Goal: Transaction & Acquisition: Download file/media

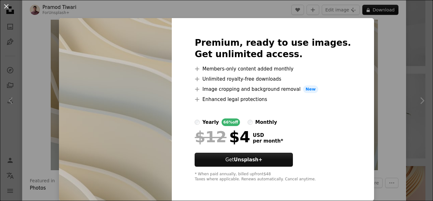
scroll to position [3, 0]
click at [359, 21] on div "An X shape Premium, ready to use images. Get unlimited access. A plus sign Memb…" at bounding box center [216, 100] width 433 height 201
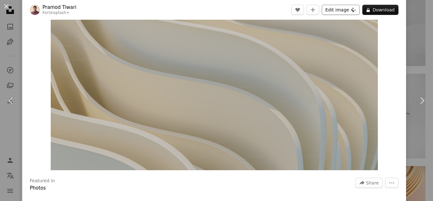
click at [332, 11] on button "Edit image Plus sign for Unsplash+" at bounding box center [341, 10] width 38 height 10
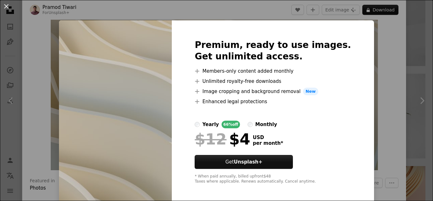
click at [412, 47] on div "An X shape Premium, ready to use images. Get unlimited access. A plus sign Memb…" at bounding box center [216, 100] width 433 height 201
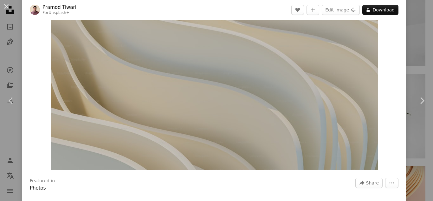
click at [412, 47] on div "An X shape Chevron left Chevron right [PERSON_NAME] For Unsplash+ A heart A plu…" at bounding box center [216, 100] width 433 height 201
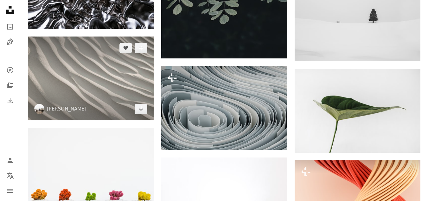
click at [129, 86] on img at bounding box center [91, 78] width 126 height 84
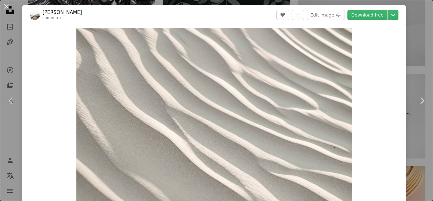
drag, startPoint x: 129, startPoint y: 86, endPoint x: 373, endPoint y: 29, distance: 251.2
click at [373, 29] on div "Zoom in" at bounding box center [214, 120] width 384 height 190
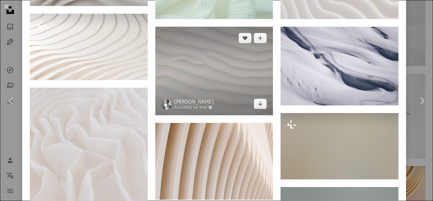
scroll to position [634, 0]
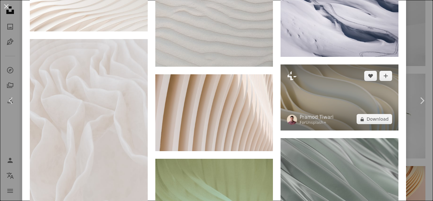
click at [315, 84] on img at bounding box center [339, 97] width 118 height 66
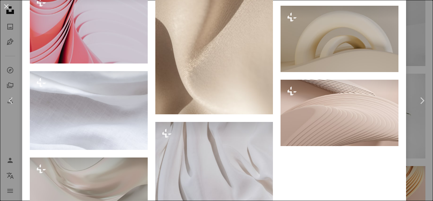
scroll to position [1732, 0]
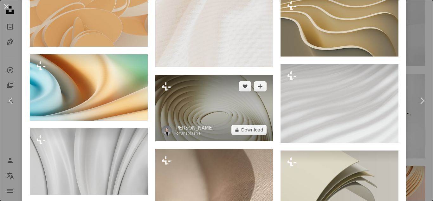
drag, startPoint x: 266, startPoint y: 66, endPoint x: 264, endPoint y: 71, distance: 5.4
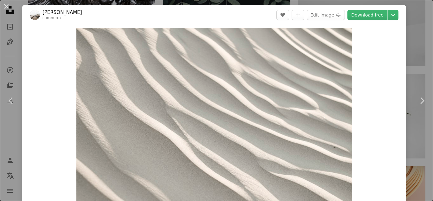
click at [411, 68] on div "An X shape Chevron left Chevron right [PERSON_NAME] sumnerm A heart A plus sign…" at bounding box center [216, 100] width 433 height 201
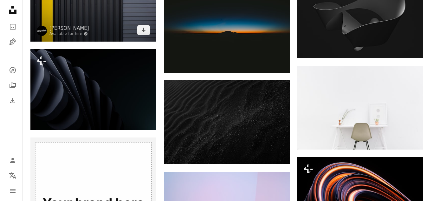
scroll to position [676, 0]
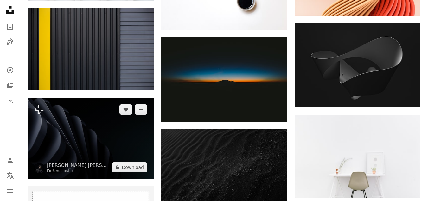
click at [87, 125] on img at bounding box center [91, 138] width 126 height 80
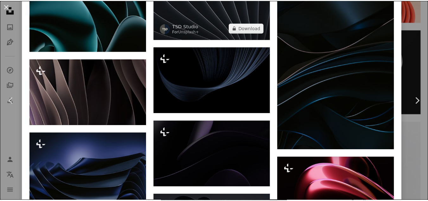
scroll to position [549, 0]
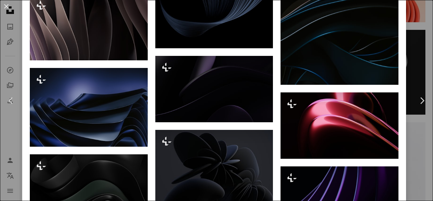
click at [405, 63] on div "An X shape Chevron left Chevron right [PERSON_NAME] [PERSON_NAME] [PERSON_NAME]…" at bounding box center [216, 100] width 433 height 201
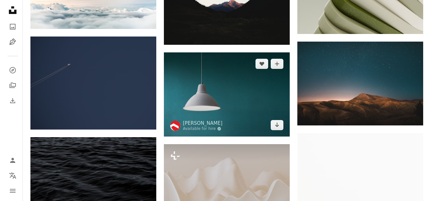
scroll to position [1309, 0]
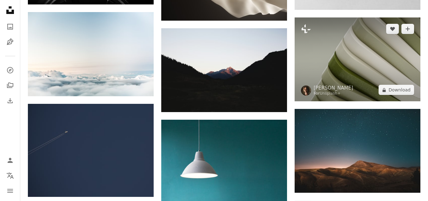
click at [379, 67] on img at bounding box center [358, 59] width 126 height 84
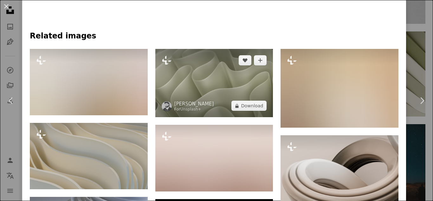
scroll to position [465, 0]
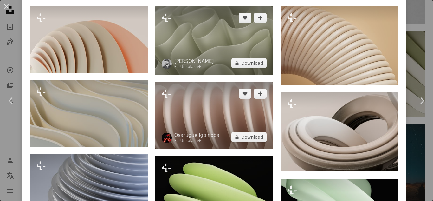
click at [178, 96] on img at bounding box center [214, 115] width 118 height 66
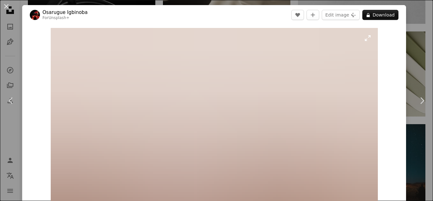
scroll to position [84, 0]
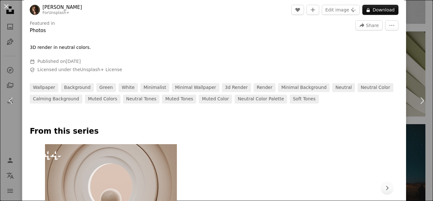
scroll to position [253, 0]
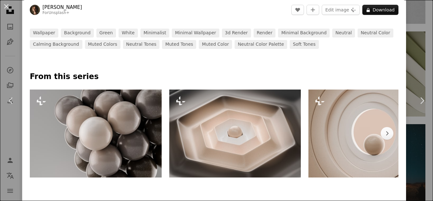
click at [214, 119] on img at bounding box center [235, 133] width 132 height 88
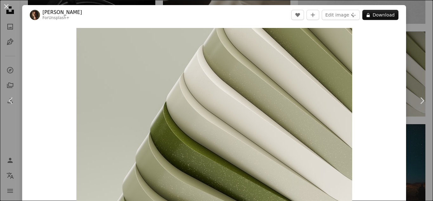
click at [413, 59] on div "An X shape Chevron left Chevron right [PERSON_NAME] For Unsplash+ A heart A plu…" at bounding box center [216, 100] width 433 height 201
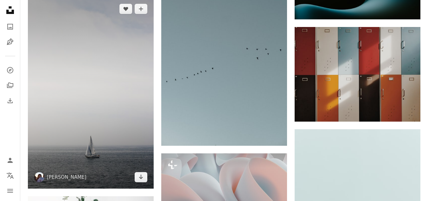
scroll to position [2196, 0]
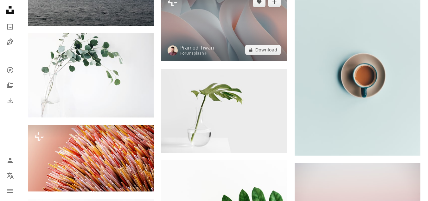
click at [243, 35] on img at bounding box center [224, 25] width 126 height 71
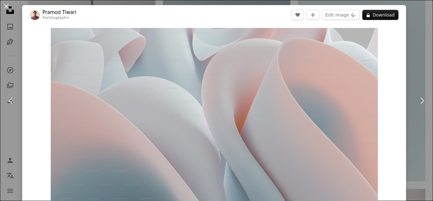
click at [420, 37] on div "An X shape Chevron left Chevron right [PERSON_NAME] For Unsplash+ A heart A plu…" at bounding box center [216, 100] width 433 height 201
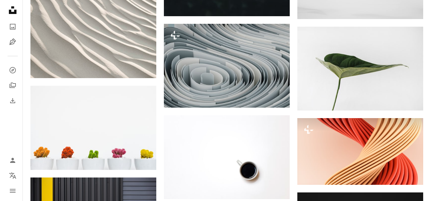
scroll to position [465, 0]
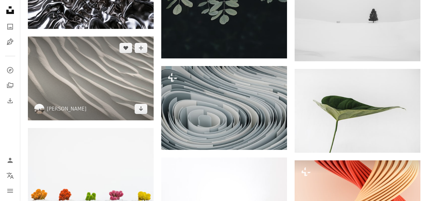
click at [107, 100] on img at bounding box center [91, 78] width 126 height 84
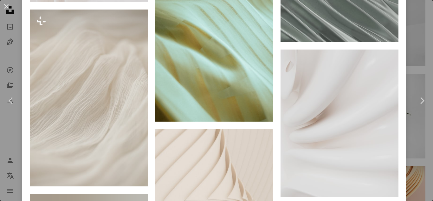
scroll to position [887, 0]
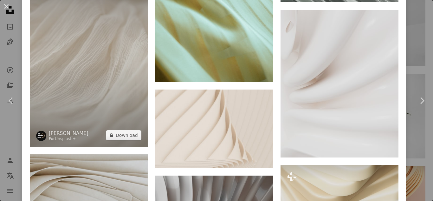
click at [53, 63] on img at bounding box center [89, 58] width 118 height 176
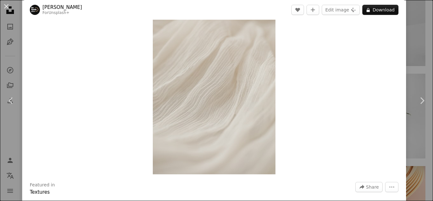
scroll to position [85, 0]
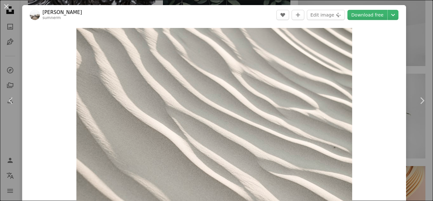
drag, startPoint x: 260, startPoint y: 73, endPoint x: 47, endPoint y: 118, distance: 218.0
click at [45, 118] on div "Zoom in" at bounding box center [214, 120] width 384 height 190
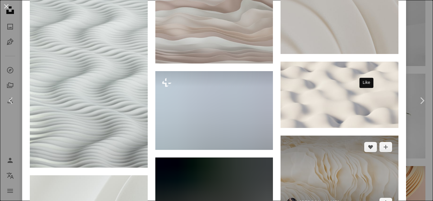
scroll to position [3590, 0]
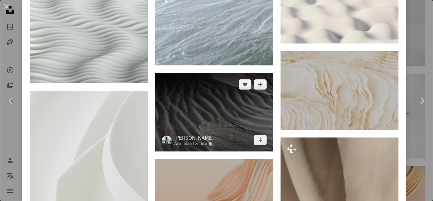
click at [194, 85] on img at bounding box center [214, 112] width 118 height 79
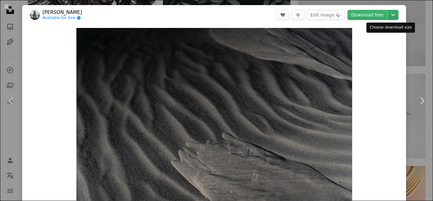
click at [391, 15] on icon "Choose download size" at bounding box center [393, 15] width 4 height 2
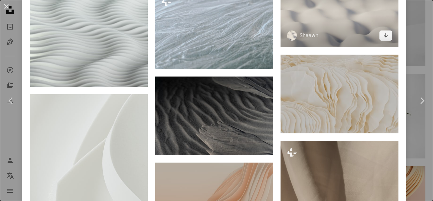
scroll to position [3632, 0]
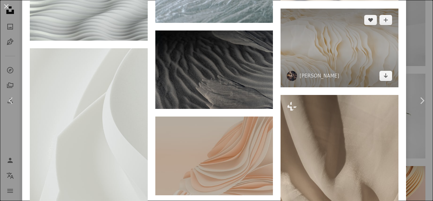
click at [331, 71] on span "[PERSON_NAME]" at bounding box center [313, 76] width 52 height 10
click at [331, 15] on img at bounding box center [339, 48] width 118 height 79
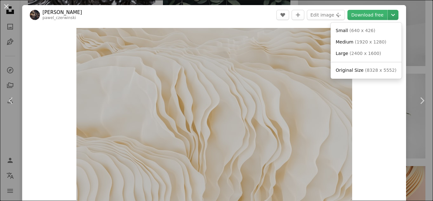
click at [391, 14] on icon "Choose download size" at bounding box center [393, 15] width 4 height 2
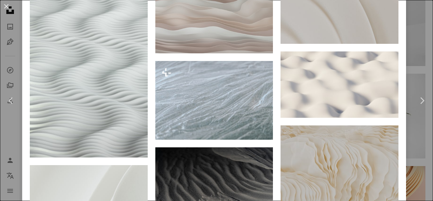
scroll to position [3517, 0]
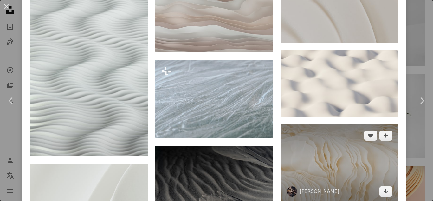
click at [310, 124] on img at bounding box center [339, 163] width 118 height 79
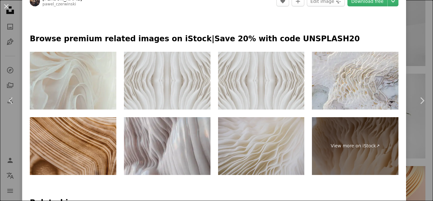
scroll to position [169, 0]
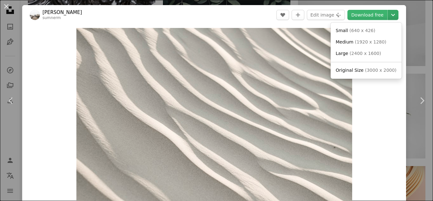
drag, startPoint x: 195, startPoint y: 105, endPoint x: 384, endPoint y: 18, distance: 207.7
click at [388, 18] on icon "Chevron down" at bounding box center [393, 15] width 10 height 8
click at [361, 69] on span "Original Size ( 3000 x 2000 )" at bounding box center [365, 70] width 61 height 6
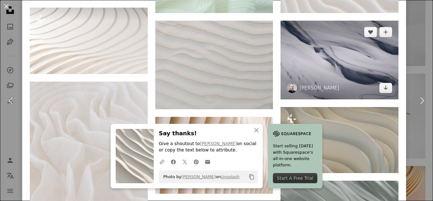
scroll to position [718, 0]
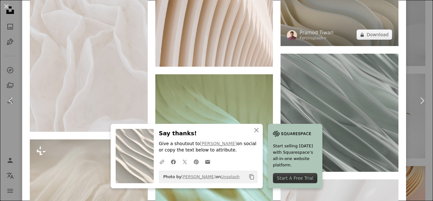
click at [328, 12] on img at bounding box center [339, 13] width 118 height 66
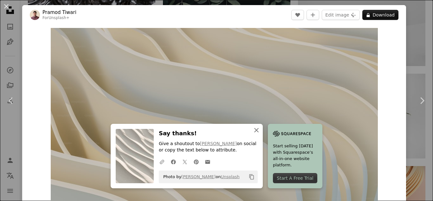
click at [252, 131] on icon "An X shape" at bounding box center [256, 130] width 8 height 8
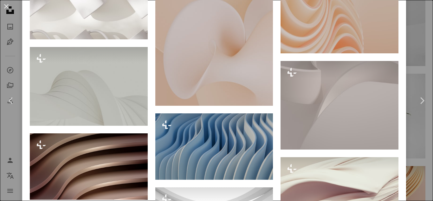
scroll to position [2719, 0]
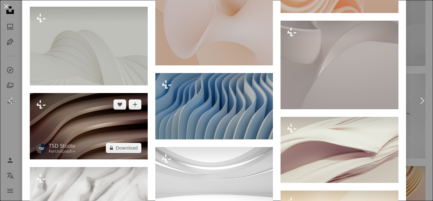
click at [65, 93] on img at bounding box center [89, 126] width 118 height 66
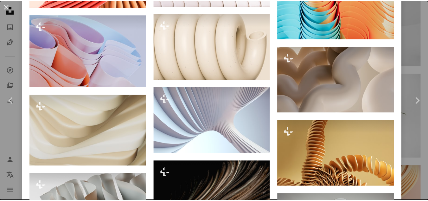
scroll to position [1824, 0]
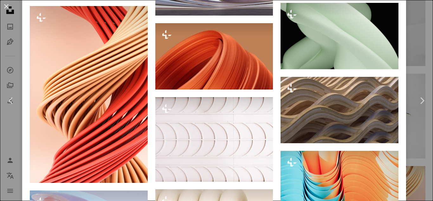
click at [413, 52] on div "An X shape Chevron left Chevron right TSD Studio For Unsplash+ A heart A plus s…" at bounding box center [216, 100] width 433 height 201
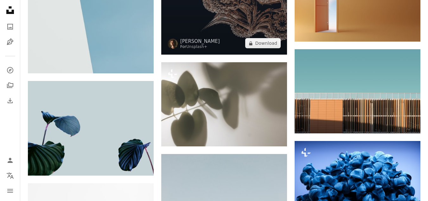
scroll to position [5322, 0]
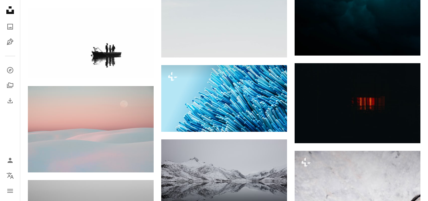
drag, startPoint x: 158, startPoint y: 93, endPoint x: 156, endPoint y: 74, distance: 19.1
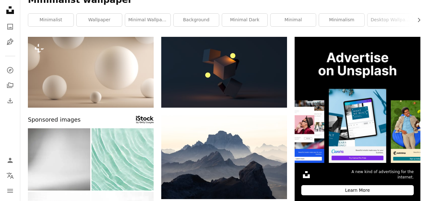
scroll to position [0, 0]
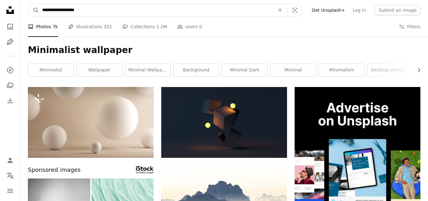
click at [62, 9] on input "**********" at bounding box center [156, 10] width 234 height 12
type input "**********"
click at [28, 4] on button "A magnifying glass" at bounding box center [33, 10] width 11 height 12
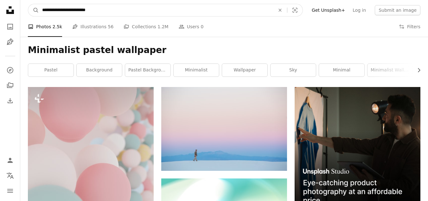
click at [75, 10] on input "**********" at bounding box center [156, 10] width 234 height 12
type input "**********"
click button "A magnifying glass" at bounding box center [33, 10] width 11 height 12
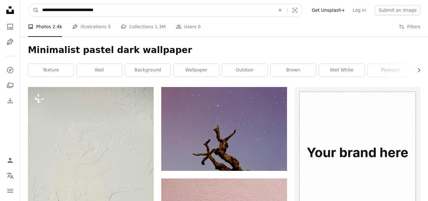
click at [73, 10] on input "**********" at bounding box center [156, 10] width 234 height 12
type input "**********"
click button "A magnifying glass" at bounding box center [33, 10] width 11 height 12
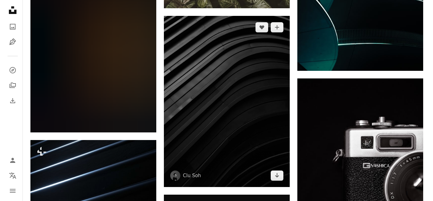
scroll to position [2788, 0]
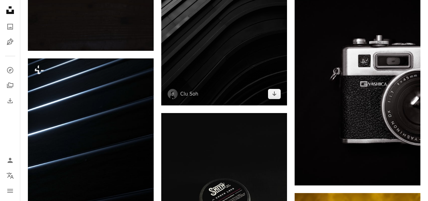
click at [208, 81] on img at bounding box center [224, 19] width 126 height 171
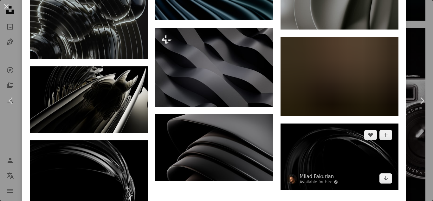
scroll to position [2903, 0]
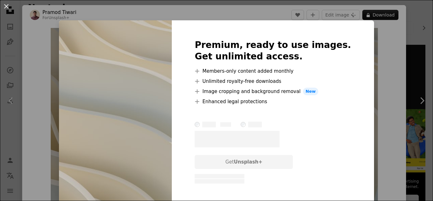
scroll to position [169, 0]
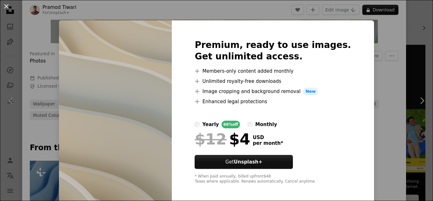
click at [371, 40] on div "An X shape Premium, ready to use images. Get unlimited access. A plus sign Memb…" at bounding box center [216, 100] width 433 height 201
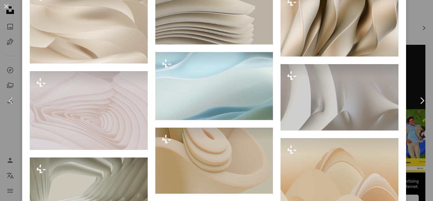
scroll to position [676, 0]
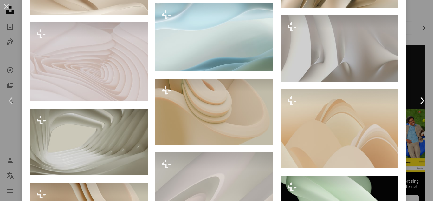
click at [411, 94] on link "Chevron right" at bounding box center [422, 100] width 22 height 61
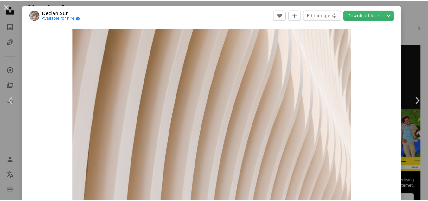
scroll to position [211, 0]
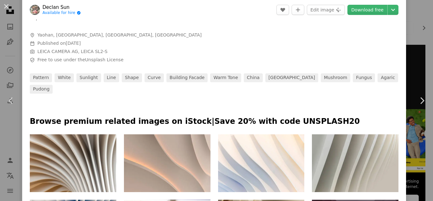
click at [409, 29] on div "An X shape Chevron left Chevron right Declan Sun Available for hire A checkmark…" at bounding box center [216, 100] width 433 height 201
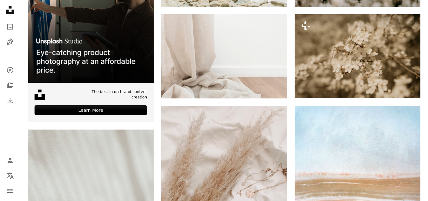
scroll to position [1563, 0]
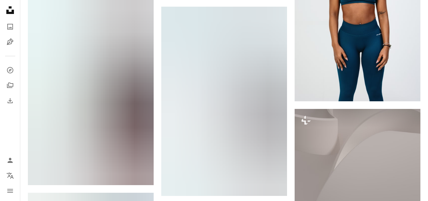
scroll to position [972, 0]
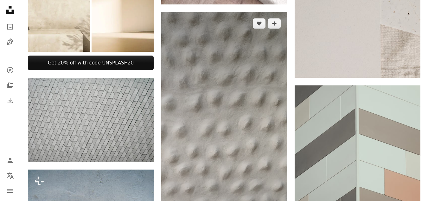
scroll to position [507, 0]
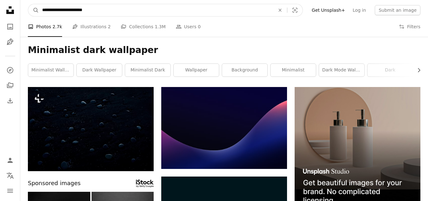
click at [66, 11] on input "**********" at bounding box center [156, 10] width 234 height 12
type input "**********"
click button "A magnifying glass" at bounding box center [33, 10] width 11 height 12
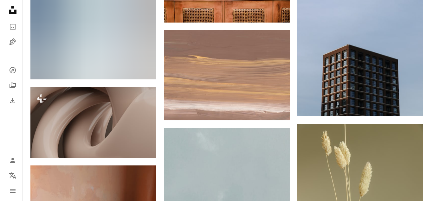
scroll to position [380, 0]
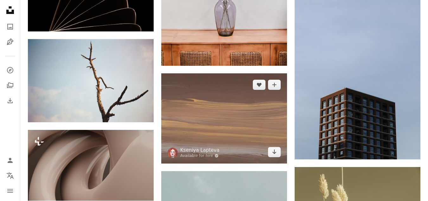
click at [263, 106] on img at bounding box center [224, 118] width 126 height 90
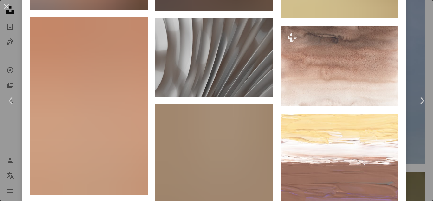
scroll to position [929, 0]
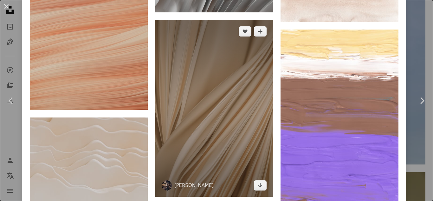
click at [220, 82] on img at bounding box center [214, 108] width 118 height 177
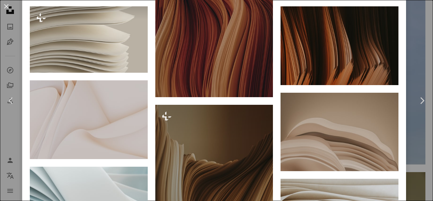
scroll to position [634, 0]
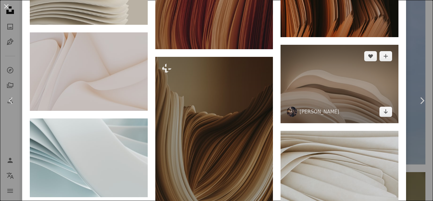
click at [339, 89] on img at bounding box center [339, 84] width 118 height 79
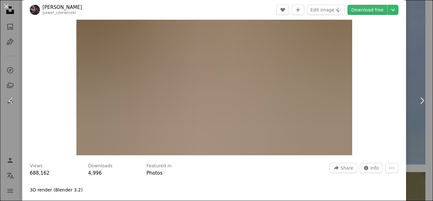
scroll to position [42, 0]
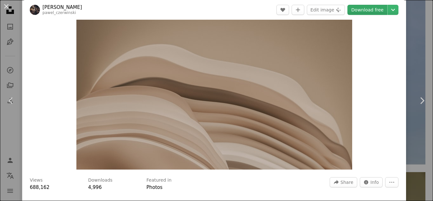
drag, startPoint x: 202, startPoint y: 93, endPoint x: 370, endPoint y: 9, distance: 187.3
click at [370, 9] on link "Download free" at bounding box center [367, 10] width 40 height 10
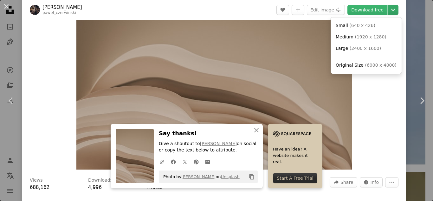
click at [392, 10] on icon "Chevron down" at bounding box center [393, 10] width 10 height 8
click at [351, 69] on link "Original Size ( 6000 x 4000 )" at bounding box center [366, 65] width 66 height 11
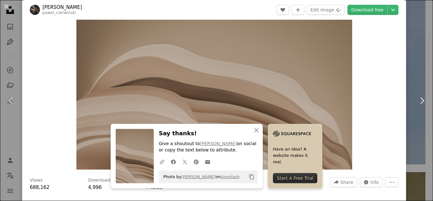
click at [367, 76] on div "Zoom in" at bounding box center [214, 77] width 384 height 190
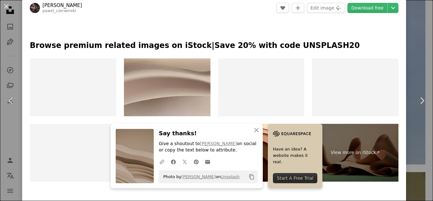
scroll to position [296, 0]
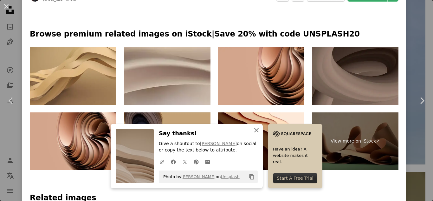
click at [254, 131] on icon "An X shape" at bounding box center [256, 130] width 8 height 8
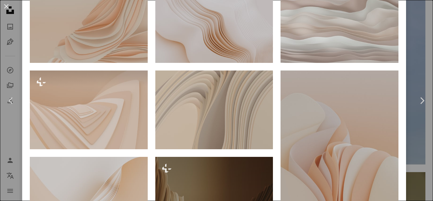
scroll to position [437, 0]
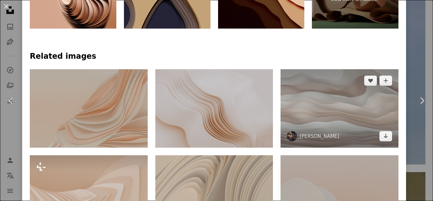
click at [324, 86] on img at bounding box center [339, 108] width 118 height 79
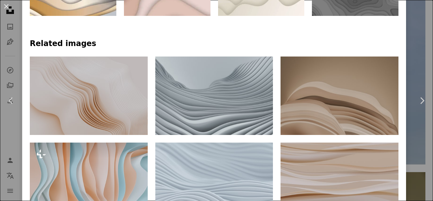
scroll to position [507, 0]
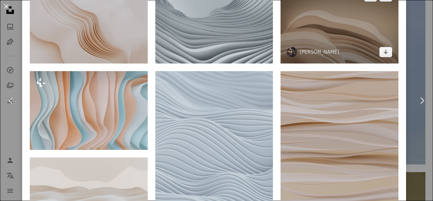
click at [316, 33] on img at bounding box center [339, 24] width 118 height 79
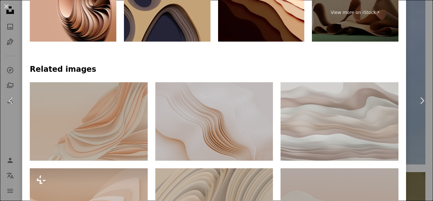
scroll to position [338, 0]
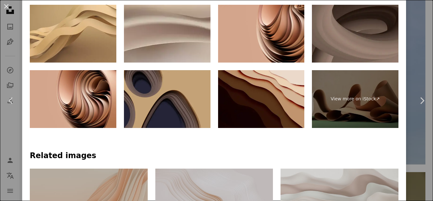
click at [262, 106] on img at bounding box center [261, 99] width 86 height 58
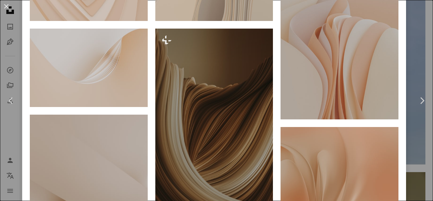
scroll to position [676, 0]
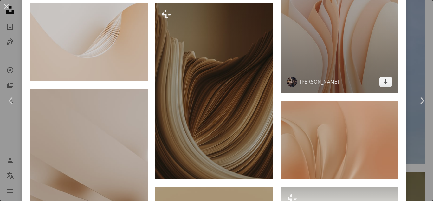
click at [325, 42] on img at bounding box center [339, 4] width 118 height 176
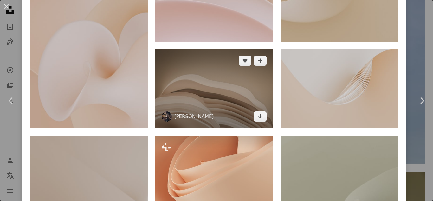
scroll to position [634, 0]
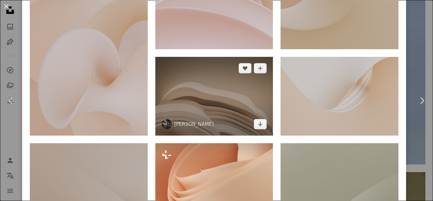
click at [195, 105] on img at bounding box center [214, 96] width 118 height 79
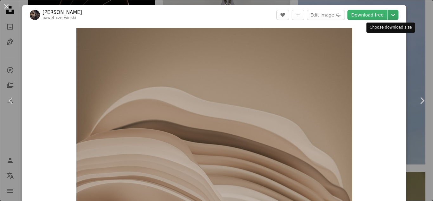
click at [393, 13] on button "Chevron down" at bounding box center [392, 15] width 11 height 10
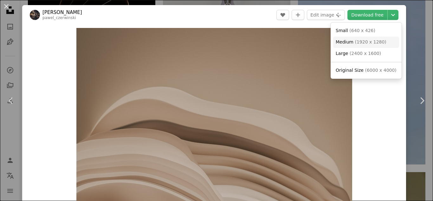
click at [359, 46] on link "Medium ( 1920 x 1280 )" at bounding box center [366, 41] width 66 height 11
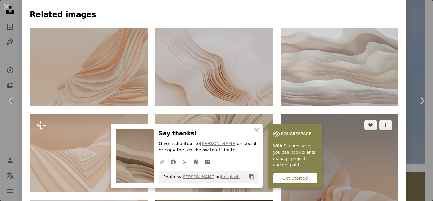
scroll to position [465, 0]
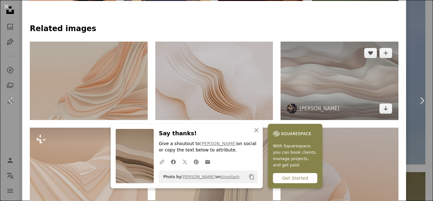
click at [309, 72] on img at bounding box center [339, 80] width 118 height 79
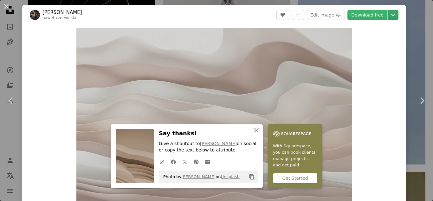
click at [388, 18] on icon "Chevron down" at bounding box center [393, 15] width 10 height 8
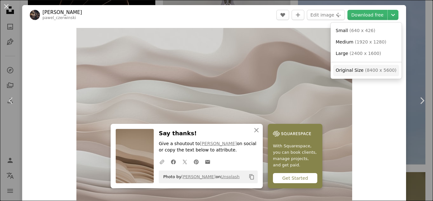
click at [346, 66] on link "Original Size ( 8400 x 5600 )" at bounding box center [366, 70] width 66 height 11
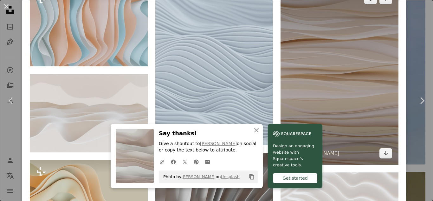
scroll to position [591, 0]
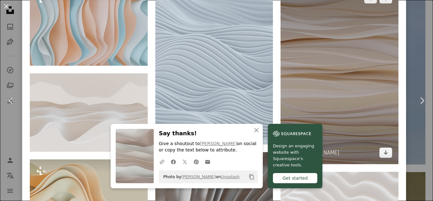
click at [297, 54] on img at bounding box center [339, 75] width 118 height 176
